Goal: Information Seeking & Learning: Check status

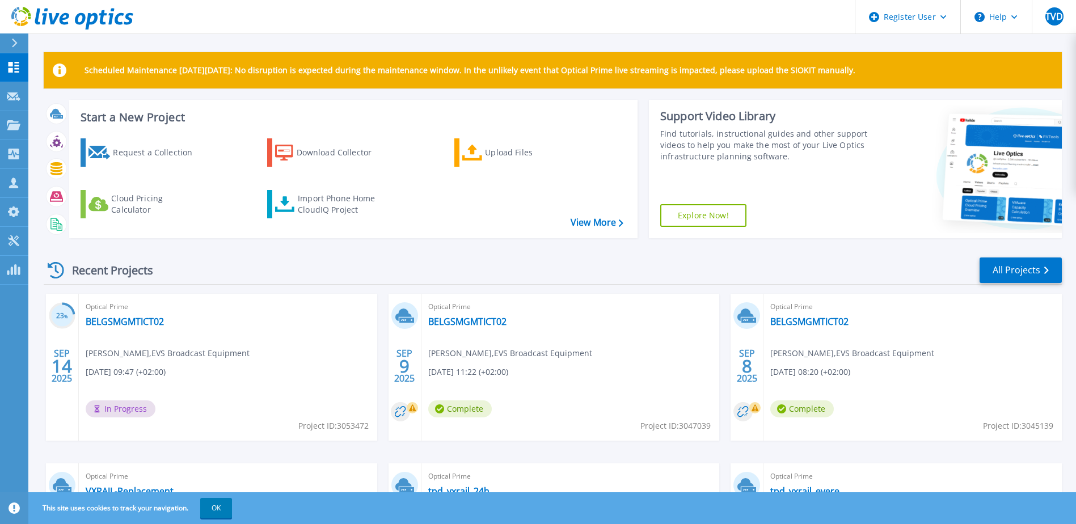
click at [35, 97] on div "Scheduled Maintenance [DATE][DATE]: No disruption is expected during the mainte…" at bounding box center [551, 321] width 1047 height 642
click at [6, 101] on link "Request Capture Request Capture" at bounding box center [14, 96] width 28 height 29
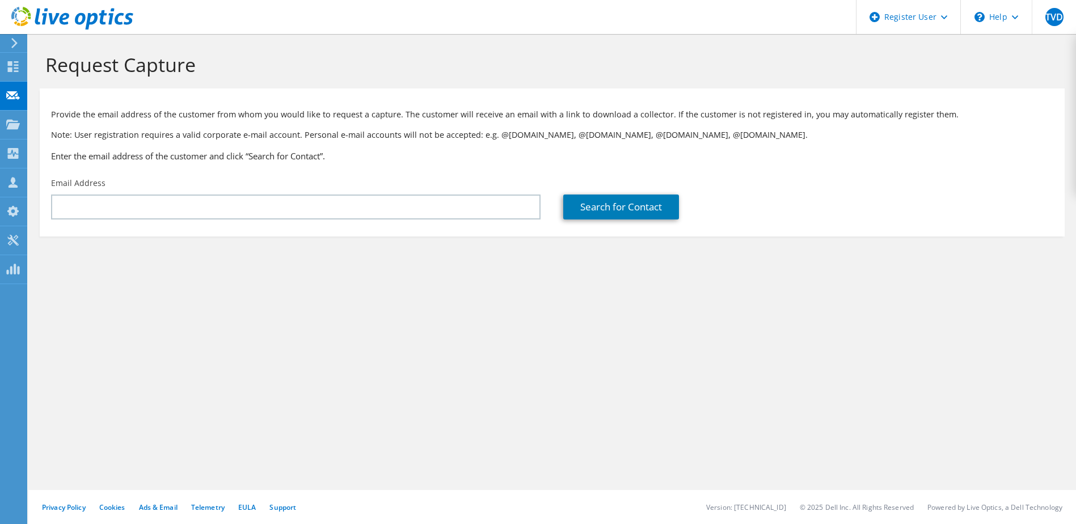
click at [11, 130] on div at bounding box center [13, 126] width 14 height 12
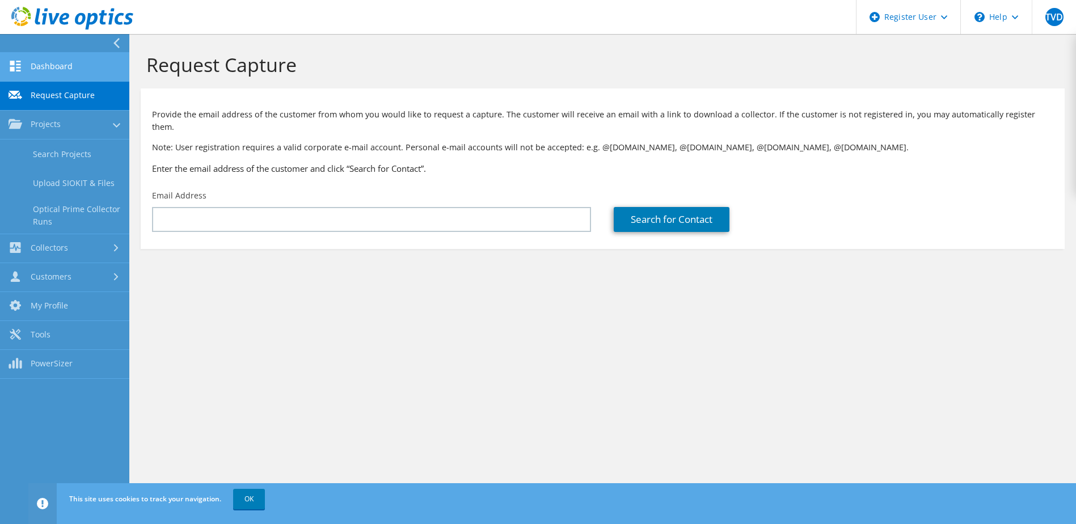
click at [54, 67] on link "Dashboard" at bounding box center [64, 67] width 129 height 29
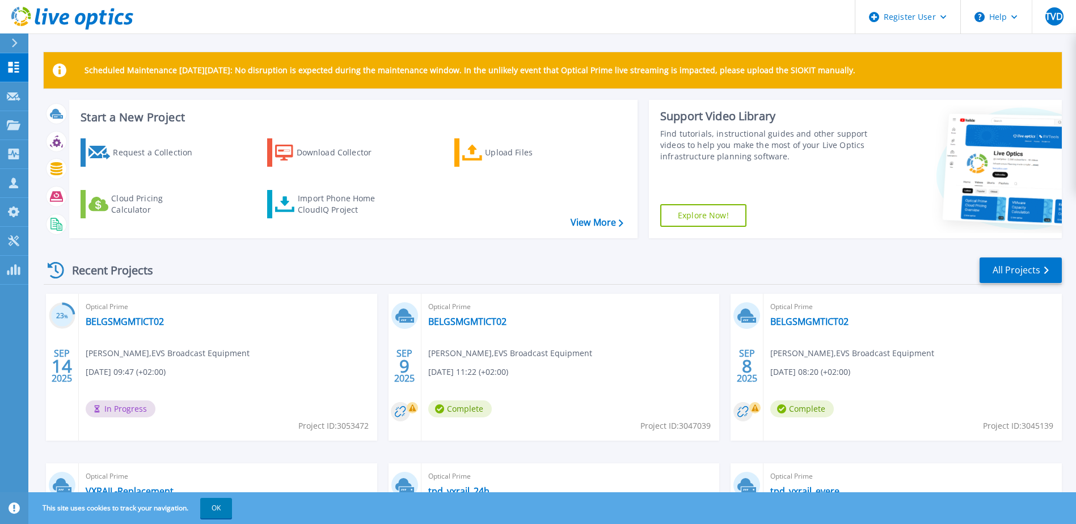
click at [12, 39] on icon at bounding box center [14, 43] width 6 height 9
click at [559, 43] on div "Scheduled Maintenance on Monday 22nd September: No disruption is expected durin…" at bounding box center [551, 321] width 1047 height 642
click at [58, 122] on p "Projects" at bounding box center [44, 125] width 30 height 29
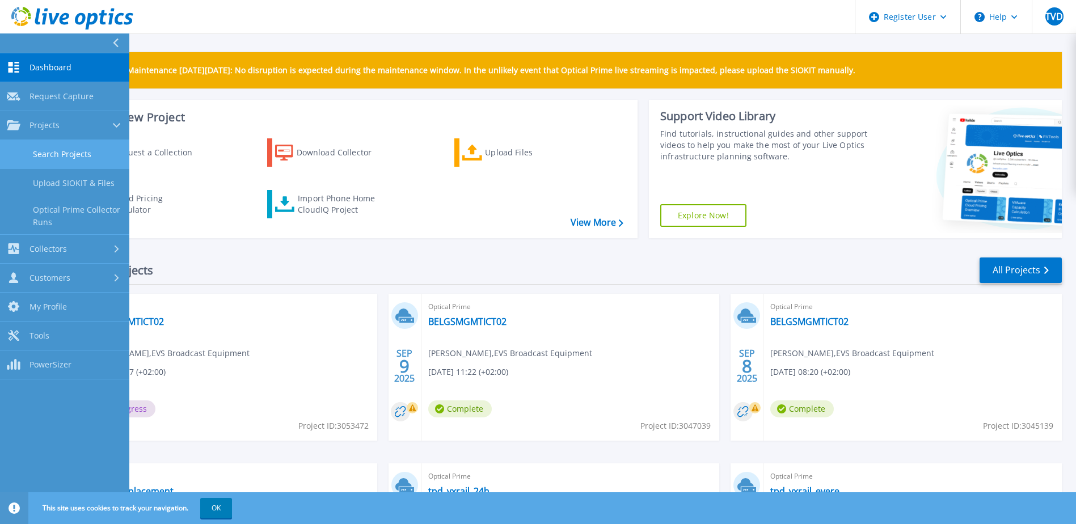
click at [88, 154] on link "Search Projects" at bounding box center [64, 154] width 129 height 29
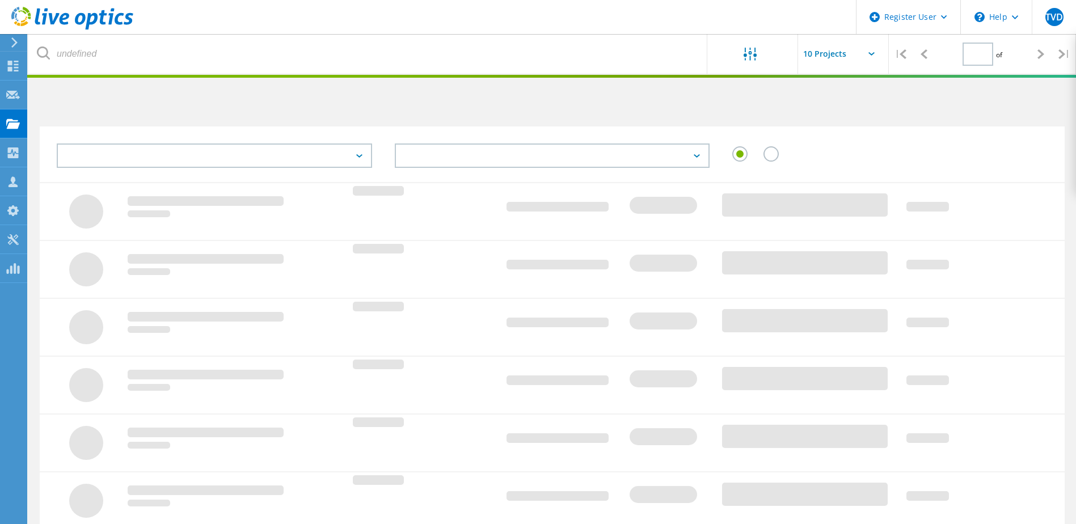
type input "1"
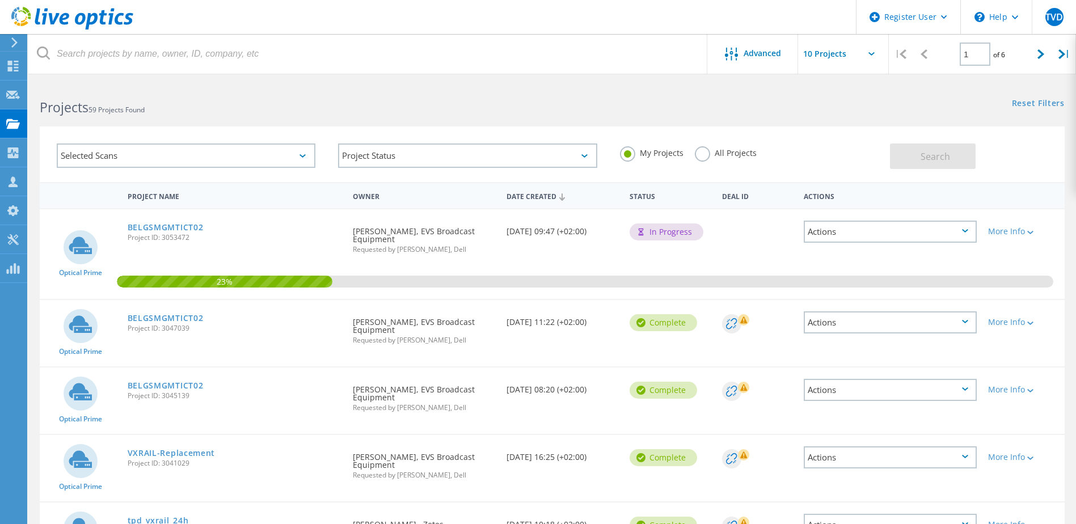
click at [570, 231] on div "Date Created [DATE] 09:47 (+02:00)" at bounding box center [562, 227] width 123 height 37
drag, startPoint x: 570, startPoint y: 231, endPoint x: 497, endPoint y: 265, distance: 80.7
click at [498, 265] on div "Requested By [PERSON_NAME], EVS Broadcast Equipment Requested by [PERSON_NAME],…" at bounding box center [424, 242] width 154 height 66
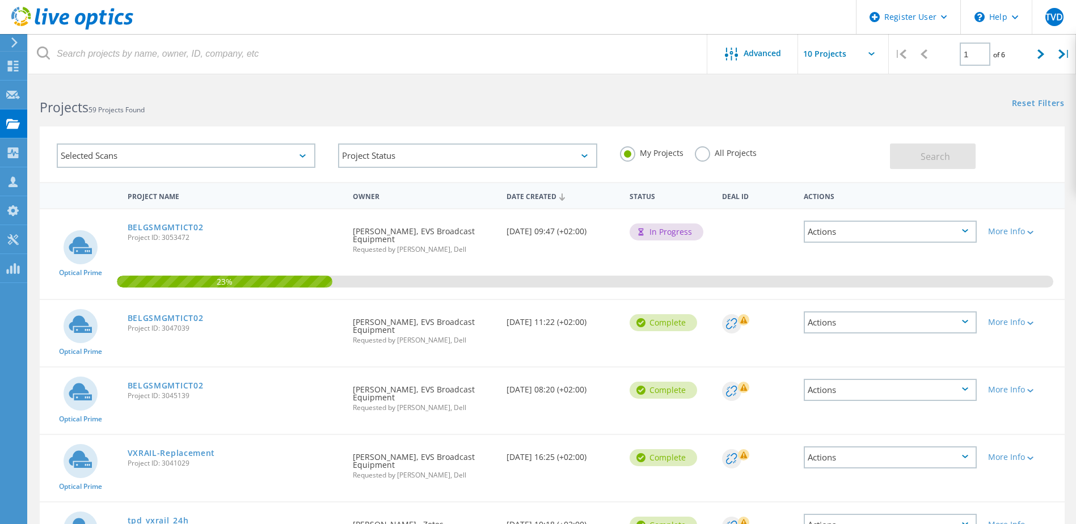
click at [413, 234] on div "Requested By [PERSON_NAME], EVS Broadcast Equipment Requested by [PERSON_NAME],…" at bounding box center [424, 236] width 154 height 55
drag, startPoint x: 413, startPoint y: 234, endPoint x: 507, endPoint y: 266, distance: 100.2
click at [507, 266] on div "23%" at bounding box center [552, 254] width 1025 height 90
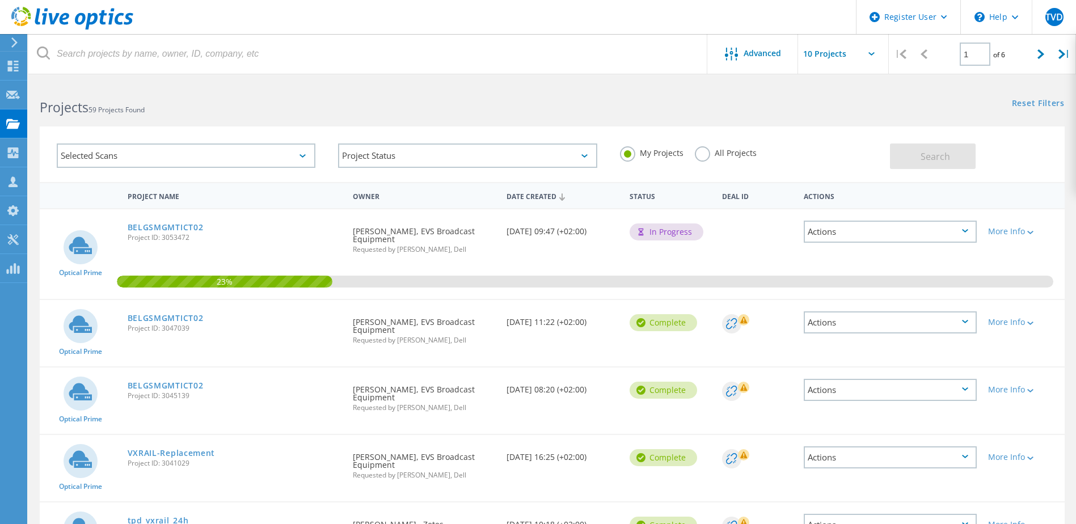
drag, startPoint x: 442, startPoint y: 249, endPoint x: 230, endPoint y: 234, distance: 212.1
click at [230, 234] on div "Optical Prime BELGSMGMTICT02 Project ID: 3053472 Requested By [PERSON_NAME], EV…" at bounding box center [552, 254] width 1025 height 90
drag, startPoint x: 230, startPoint y: 234, endPoint x: 252, endPoint y: 234, distance: 22.1
click at [252, 234] on div "BELGSMGMTICT02 Project ID: 3053472" at bounding box center [235, 230] width 226 height 43
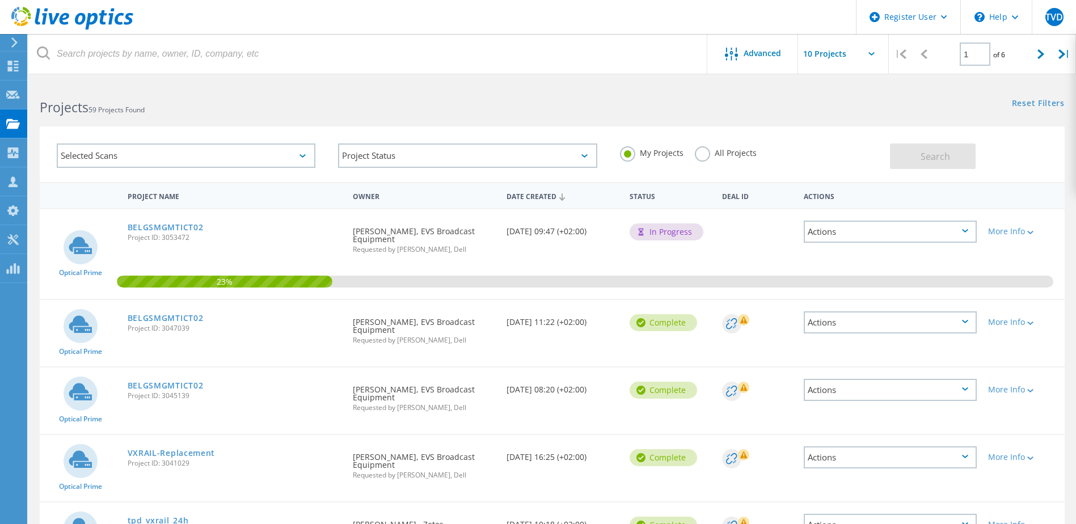
click at [442, 335] on div "Requested By [PERSON_NAME], EVS Broadcast Equipment Requested by [PERSON_NAME],…" at bounding box center [424, 327] width 154 height 55
click at [377, 328] on div "Requested By [PERSON_NAME], EVS Broadcast Equipment Requested by [PERSON_NAME],…" at bounding box center [424, 327] width 154 height 55
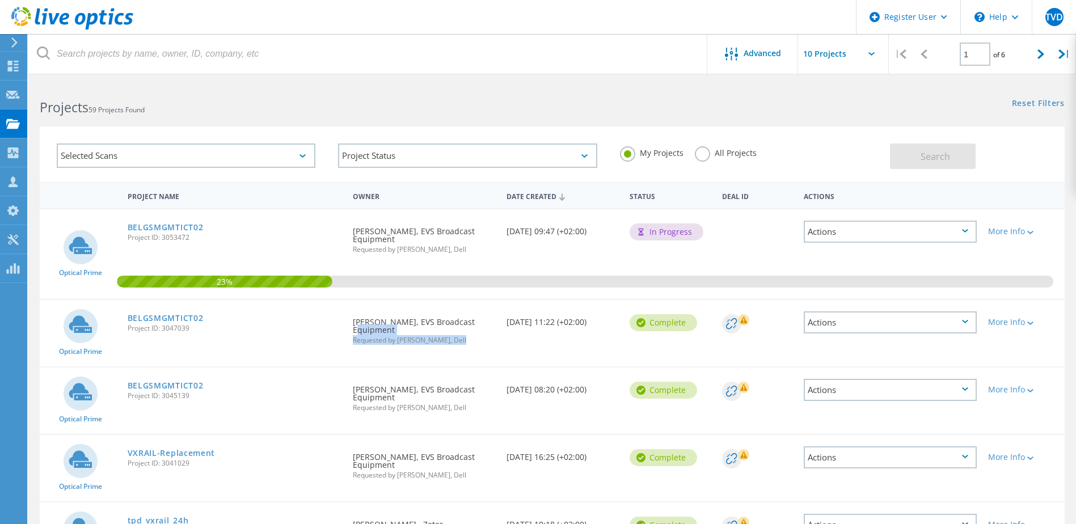
drag, startPoint x: 378, startPoint y: 329, endPoint x: 459, endPoint y: 366, distance: 89.6
click at [459, 366] on div "Requested By [PERSON_NAME], EVS Broadcast Equipment Requested by [PERSON_NAME],…" at bounding box center [424, 333] width 154 height 66
